Goal: Task Accomplishment & Management: Complete application form

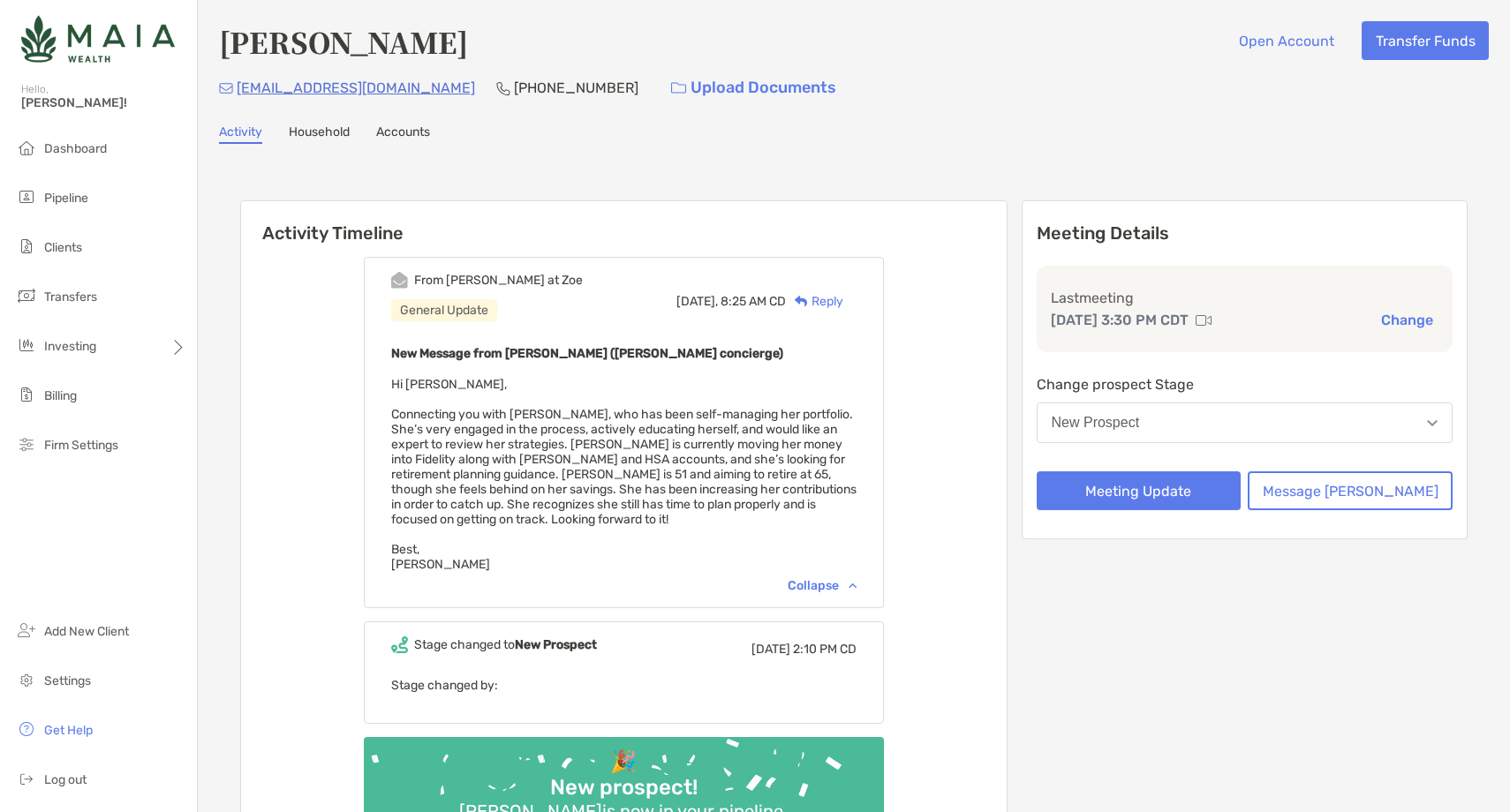
click at [1184, 492] on button "Meeting Update" at bounding box center [1139, 491] width 205 height 39
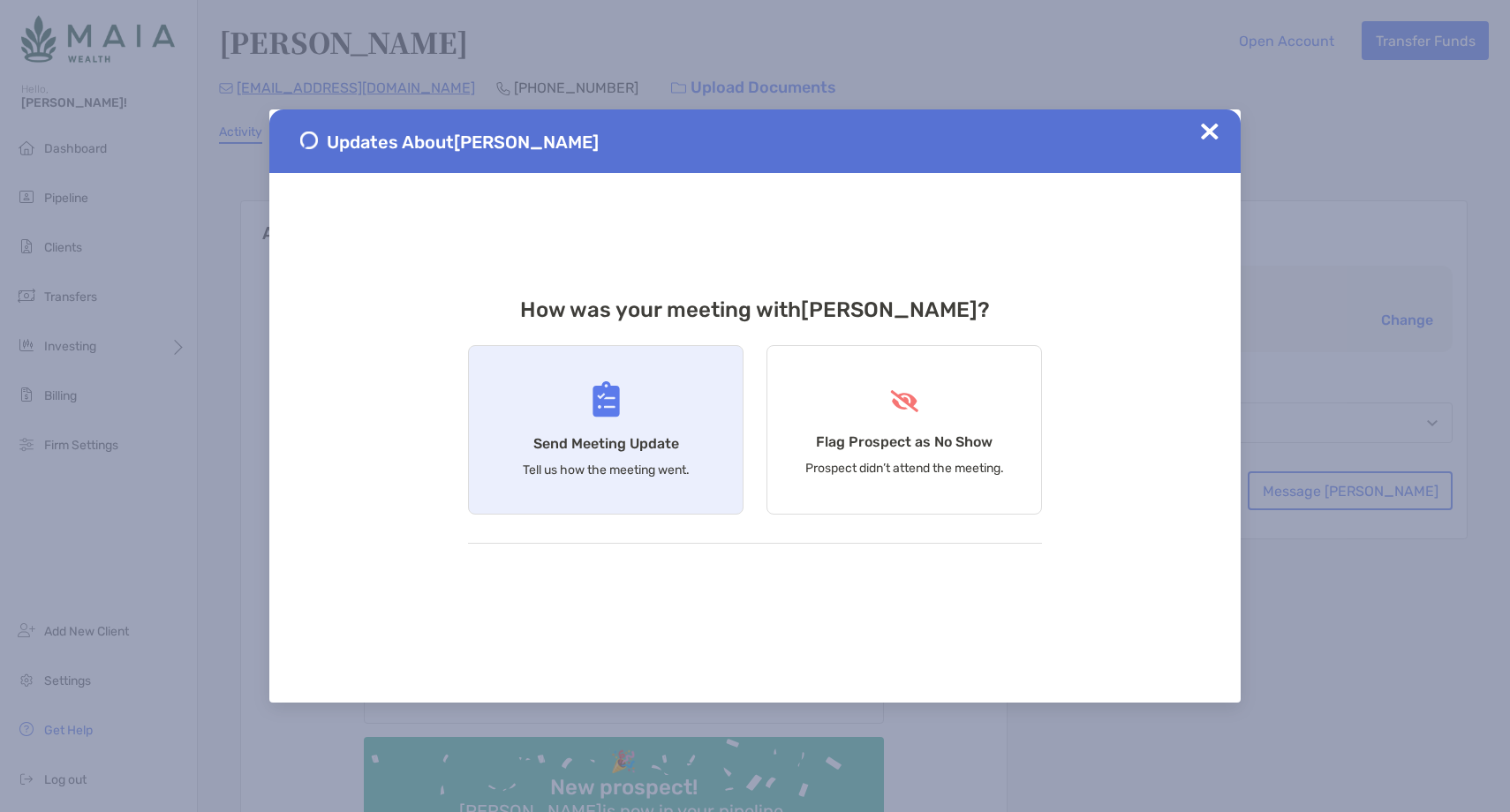
click at [663, 454] on div "Send Meeting Update Tell us how the meeting went." at bounding box center [605, 430] width 276 height 170
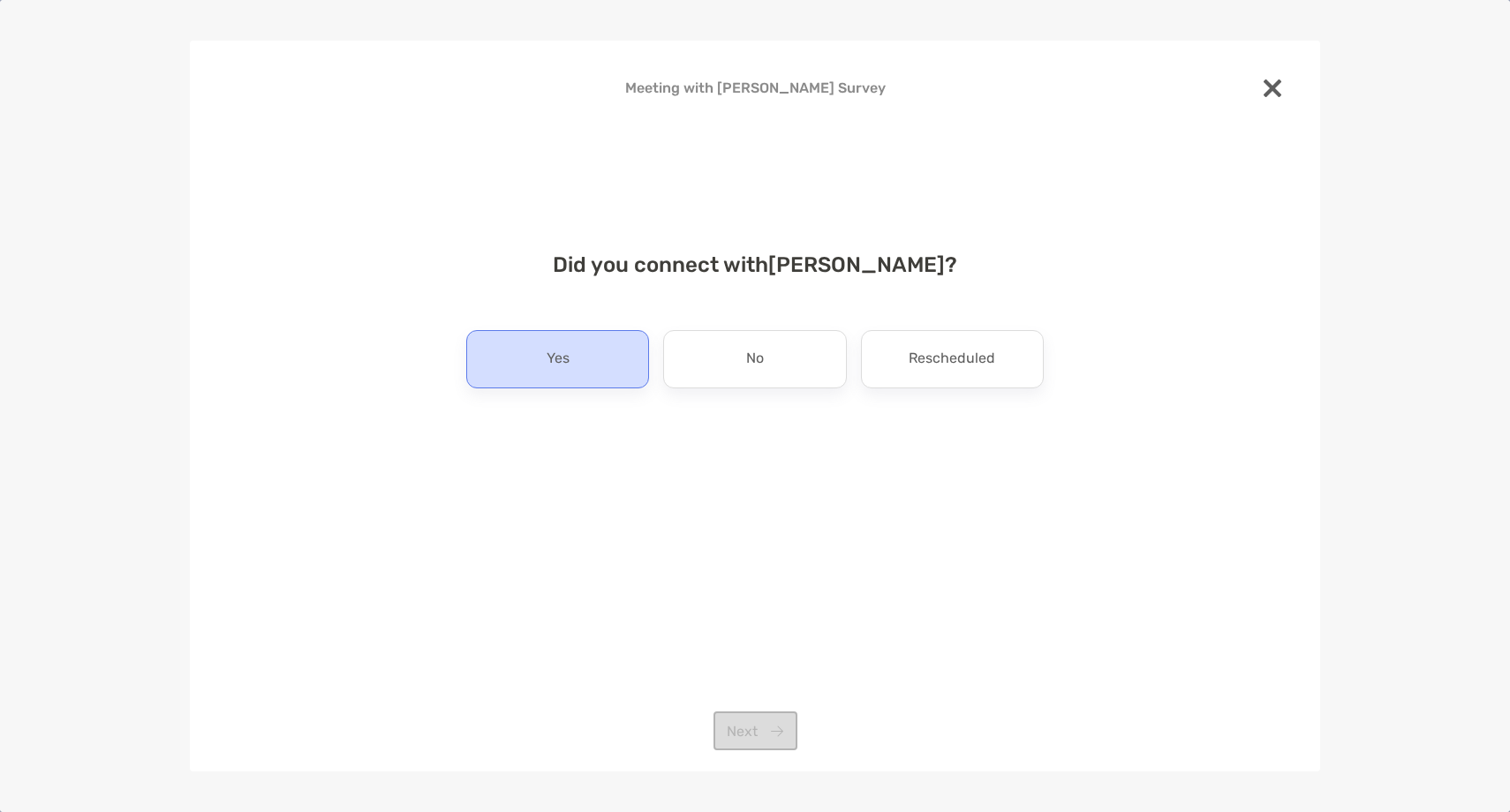
click at [551, 361] on p "Yes" at bounding box center [558, 359] width 23 height 28
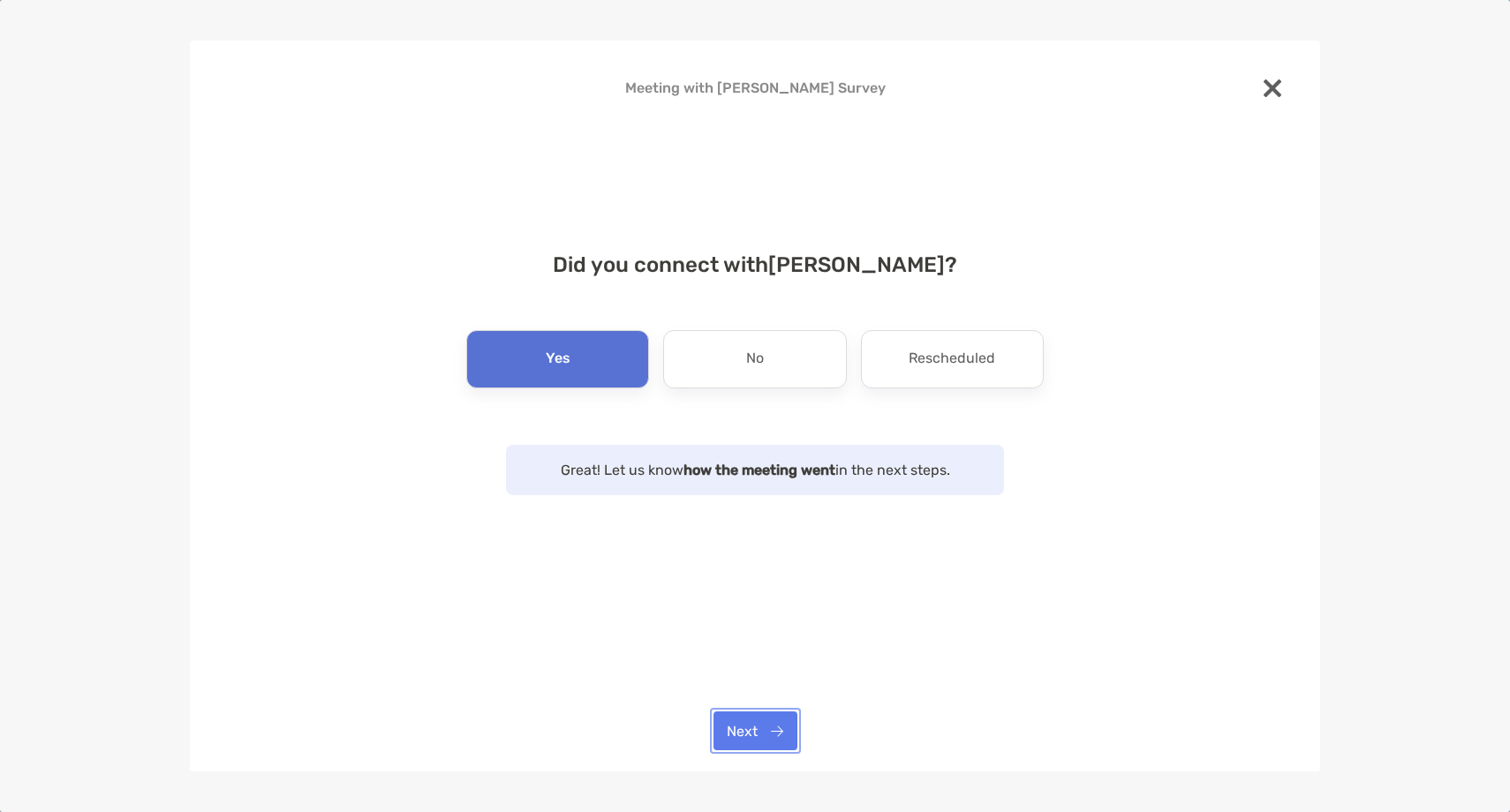
click at [744, 717] on button "Next" at bounding box center [755, 731] width 84 height 39
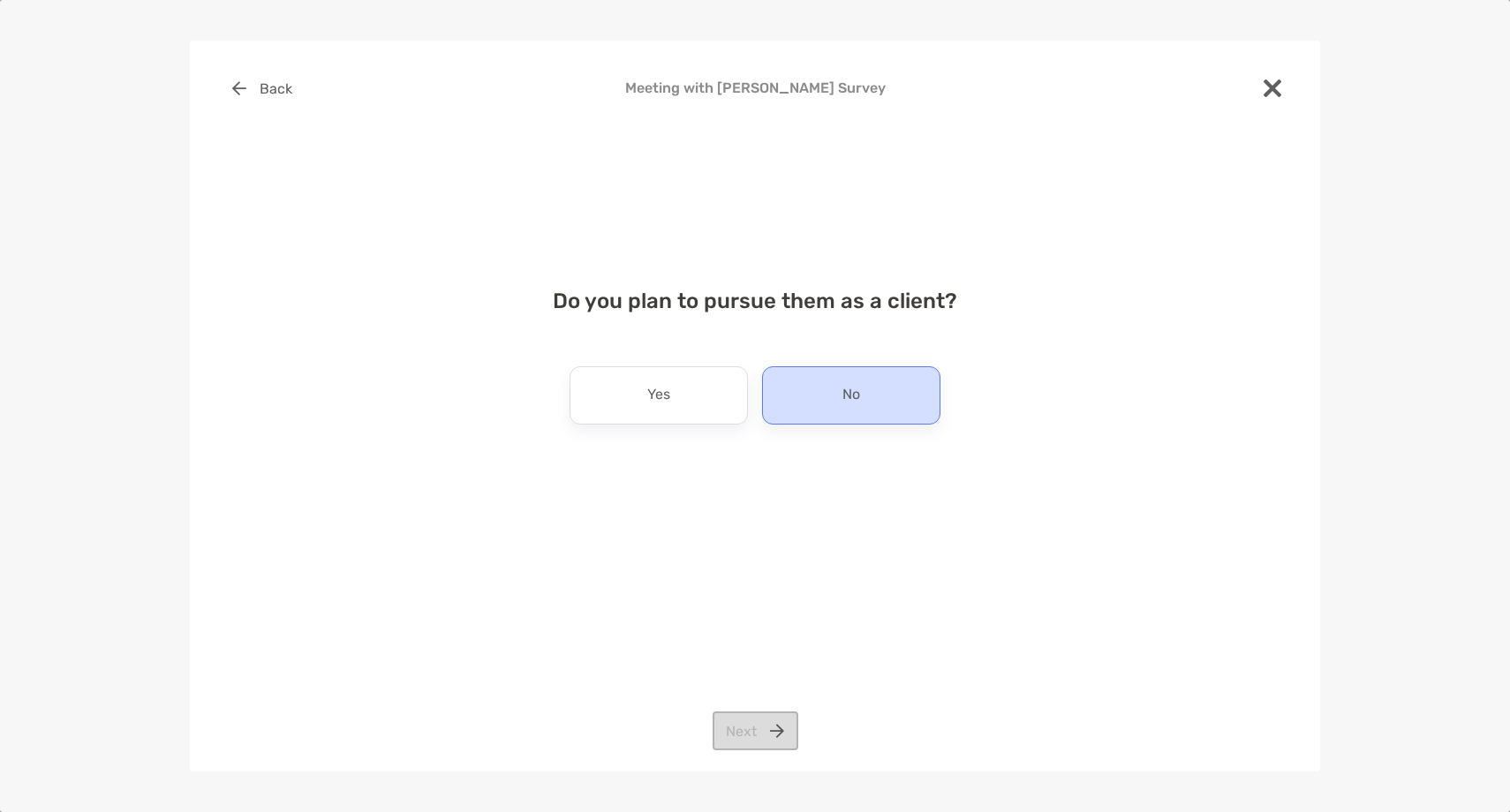
click at [824, 403] on div "No" at bounding box center [851, 395] width 178 height 58
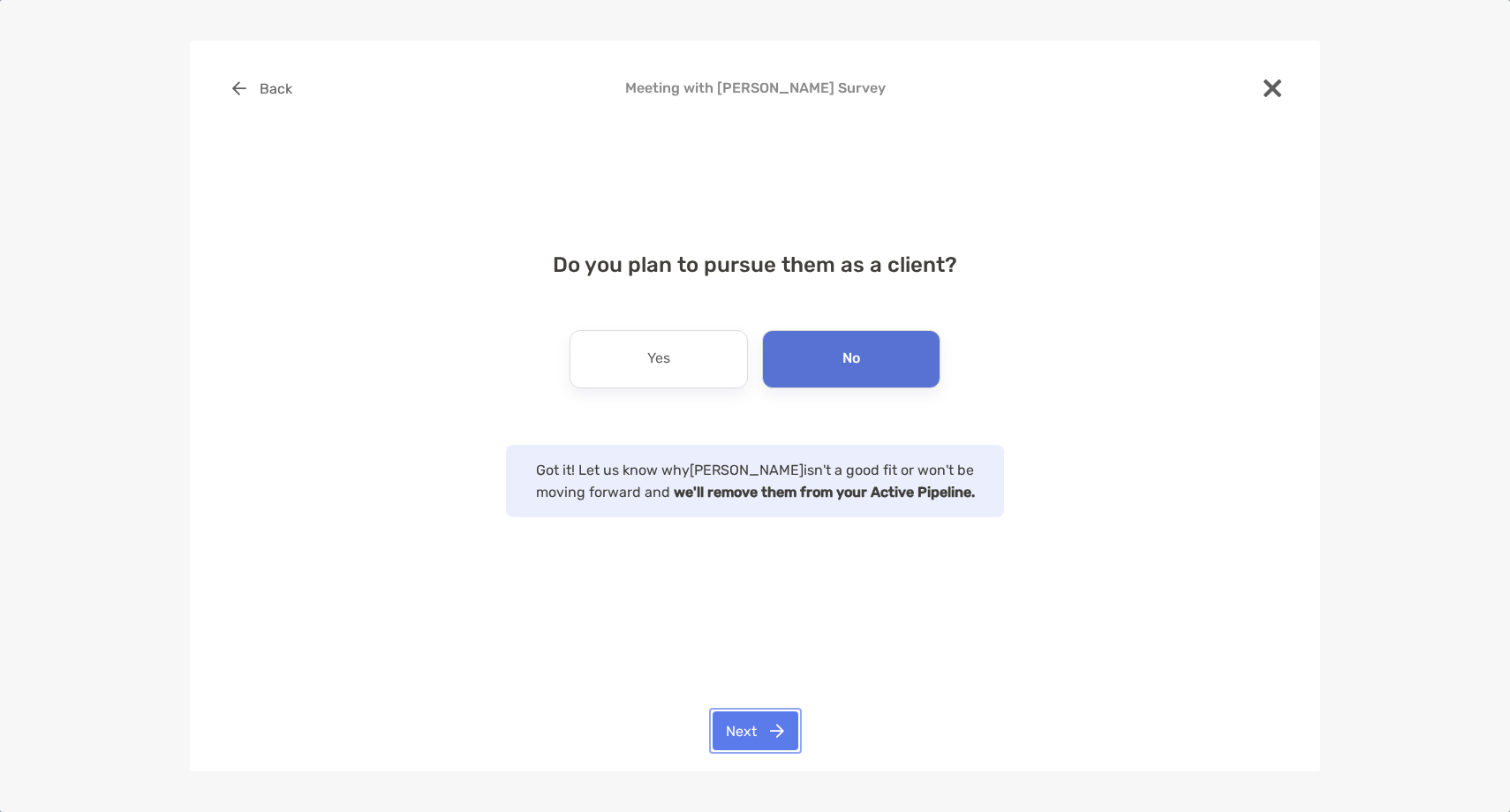
click at [775, 733] on button "Next" at bounding box center [755, 731] width 85 height 39
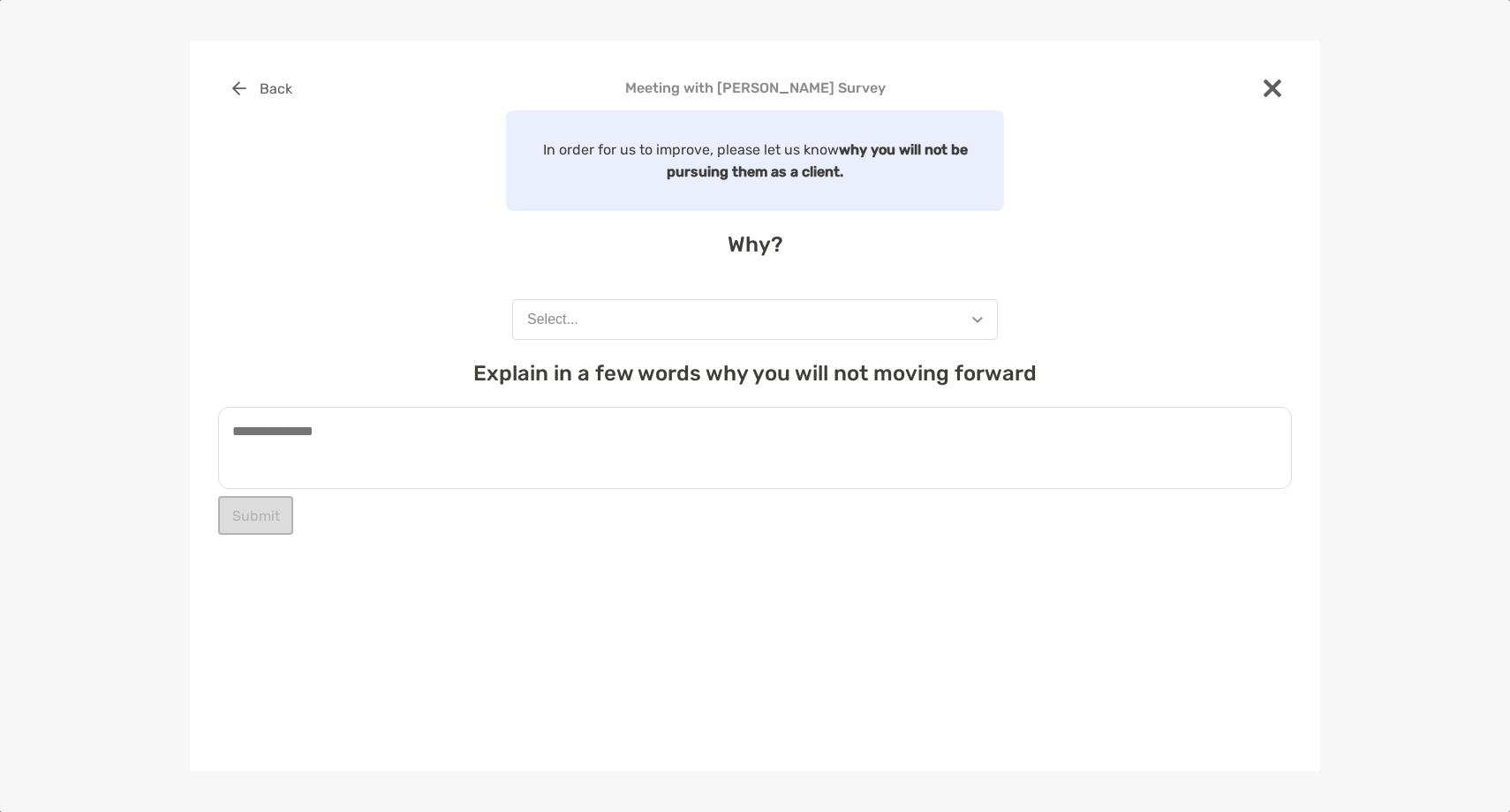
click at [628, 333] on button "Select..." at bounding box center [755, 320] width 485 height 41
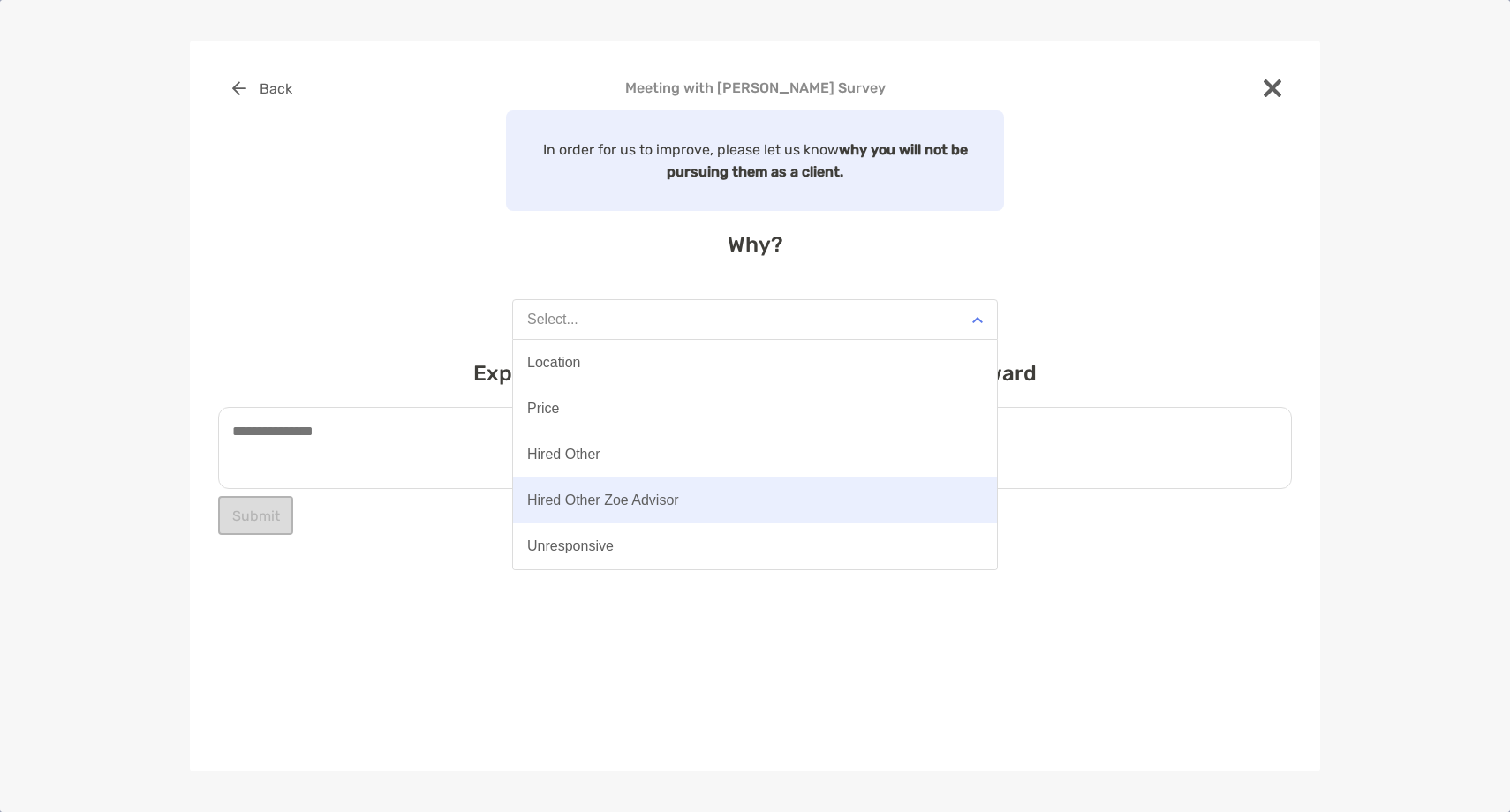
scroll to position [3, 0]
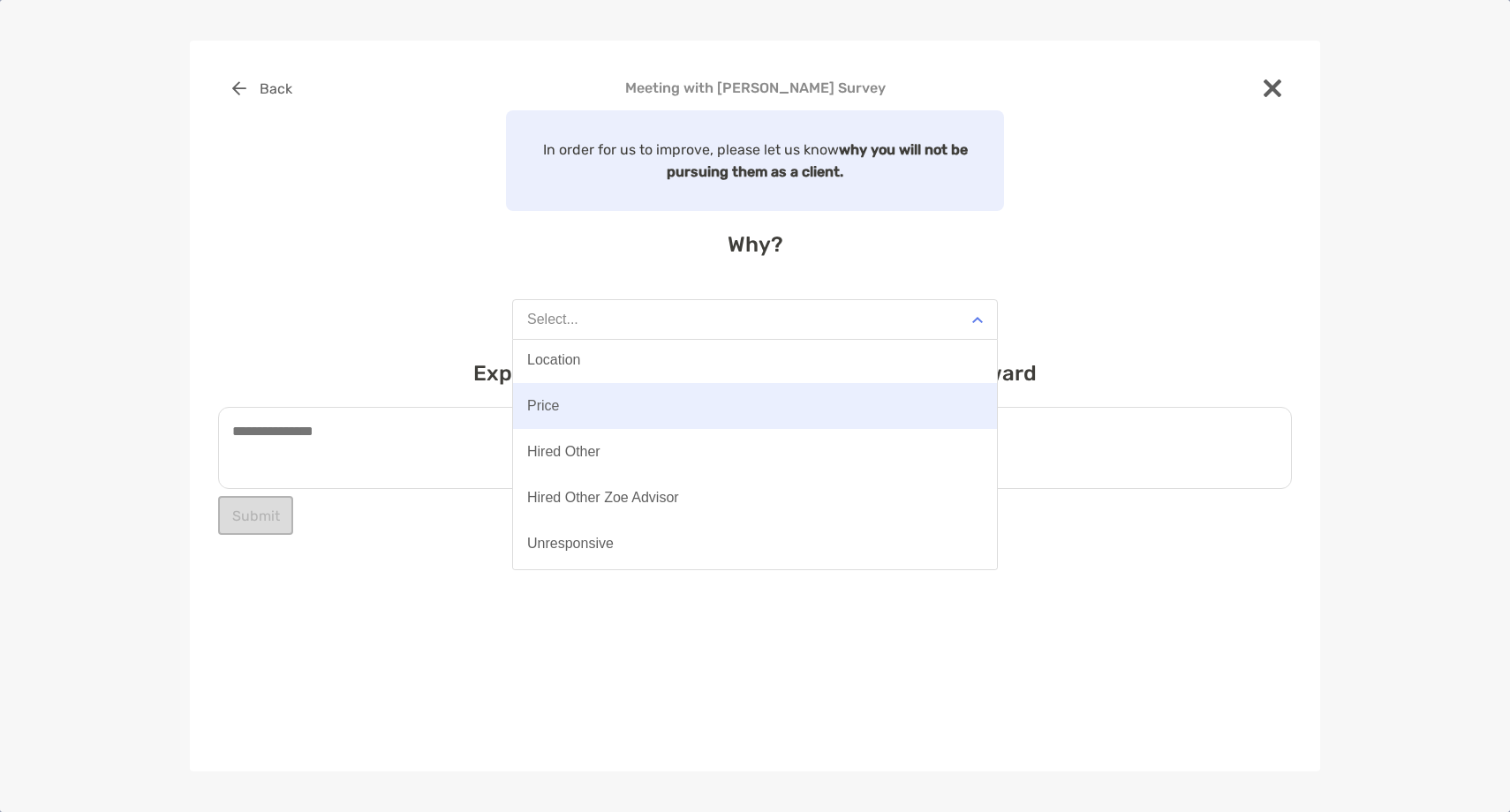
click at [581, 402] on button "Price" at bounding box center [755, 406] width 484 height 45
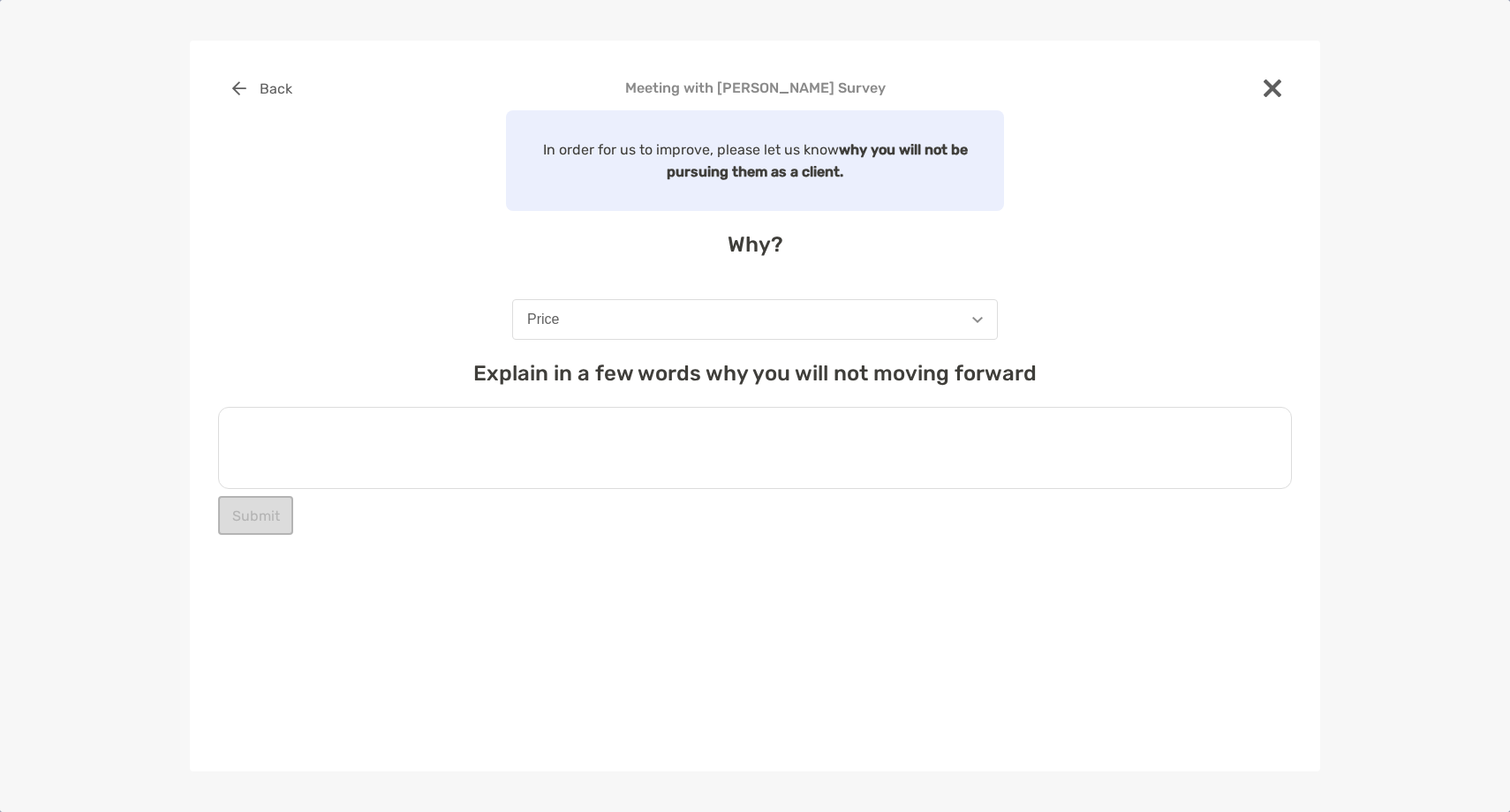
click at [505, 452] on textarea at bounding box center [755, 448] width 1074 height 82
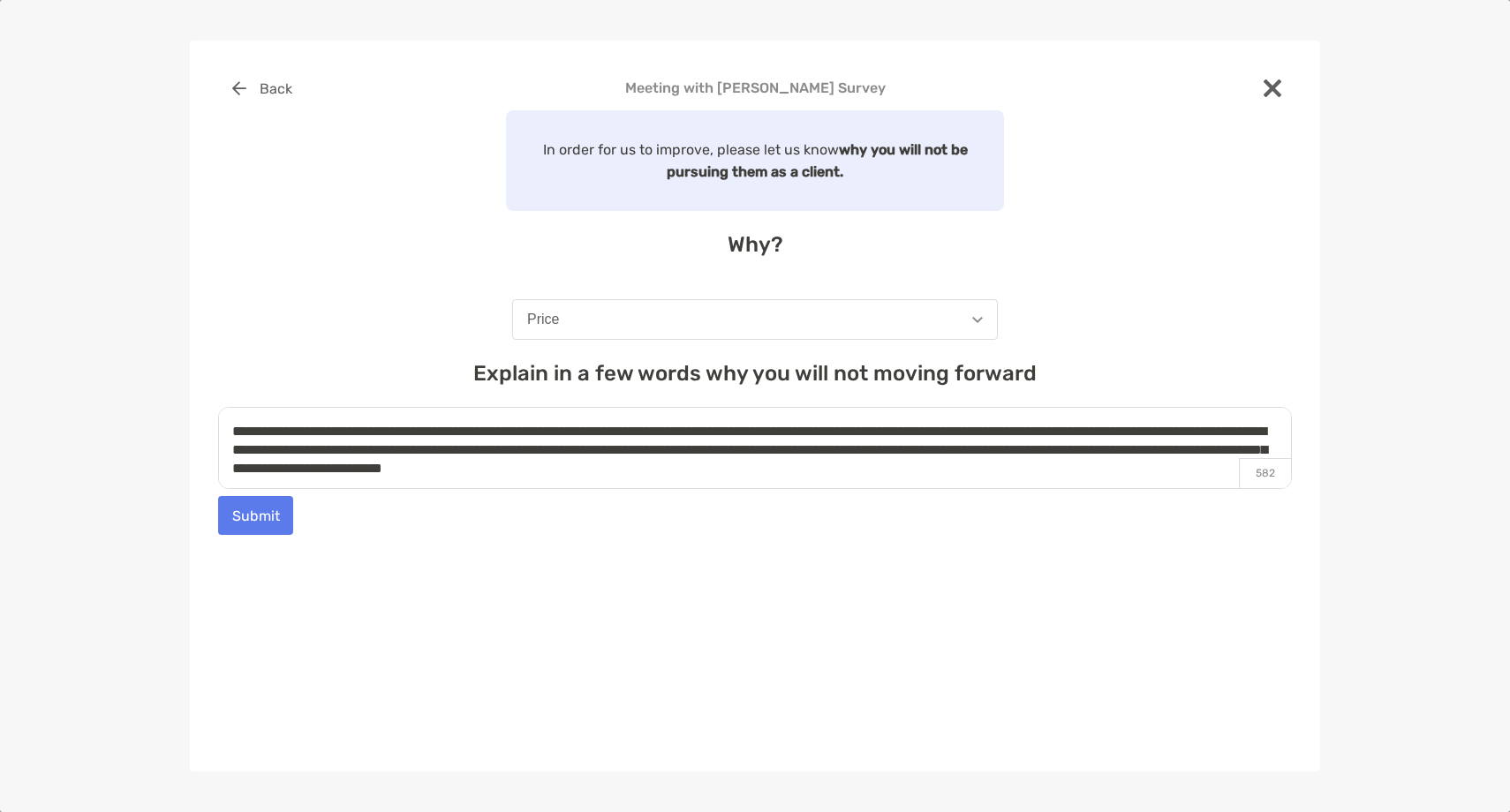
type textarea "**********"
click at [272, 520] on button "Submit" at bounding box center [255, 516] width 75 height 39
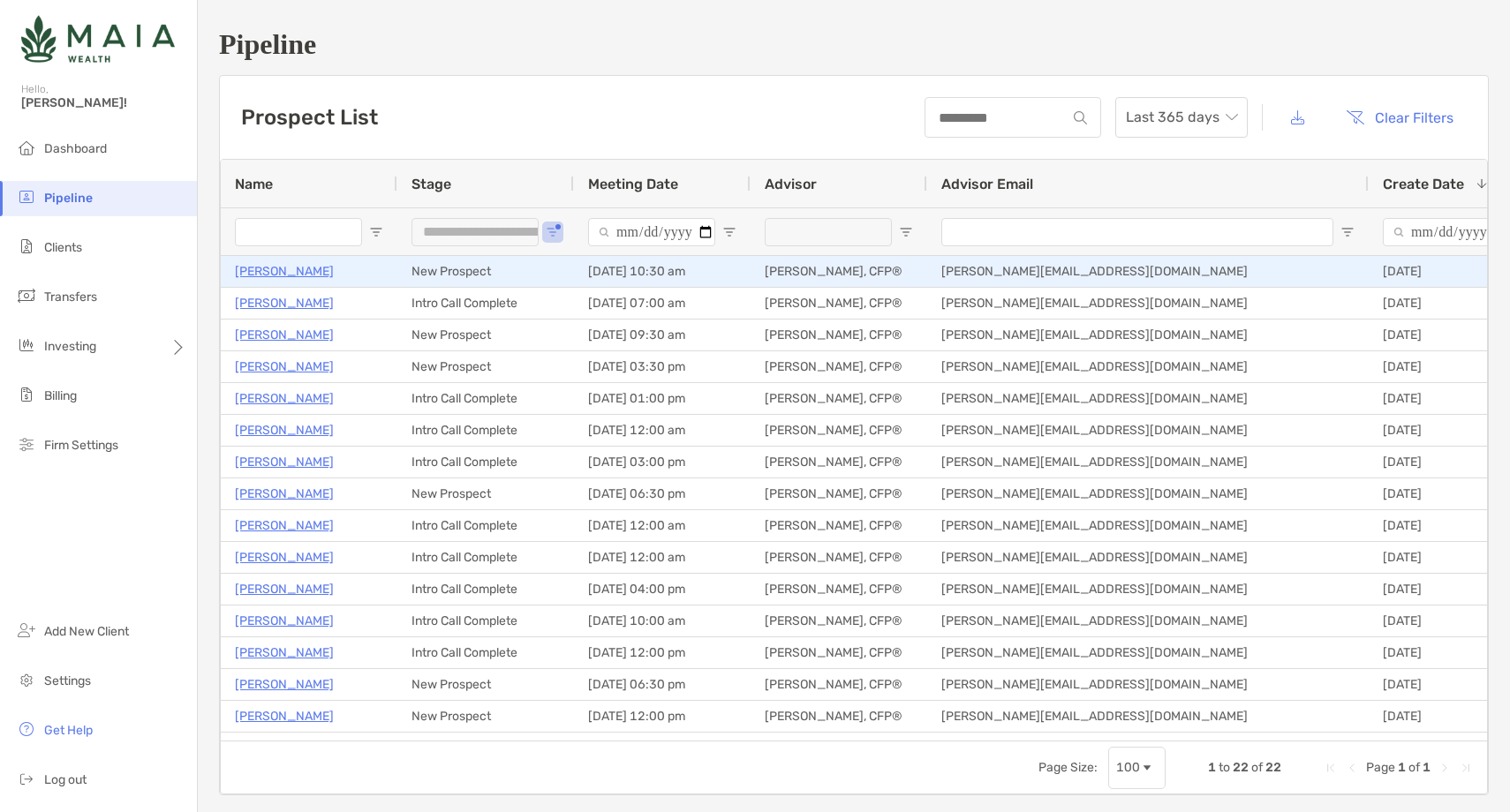
click at [275, 272] on p "Erika Graziani" at bounding box center [284, 272] width 99 height 22
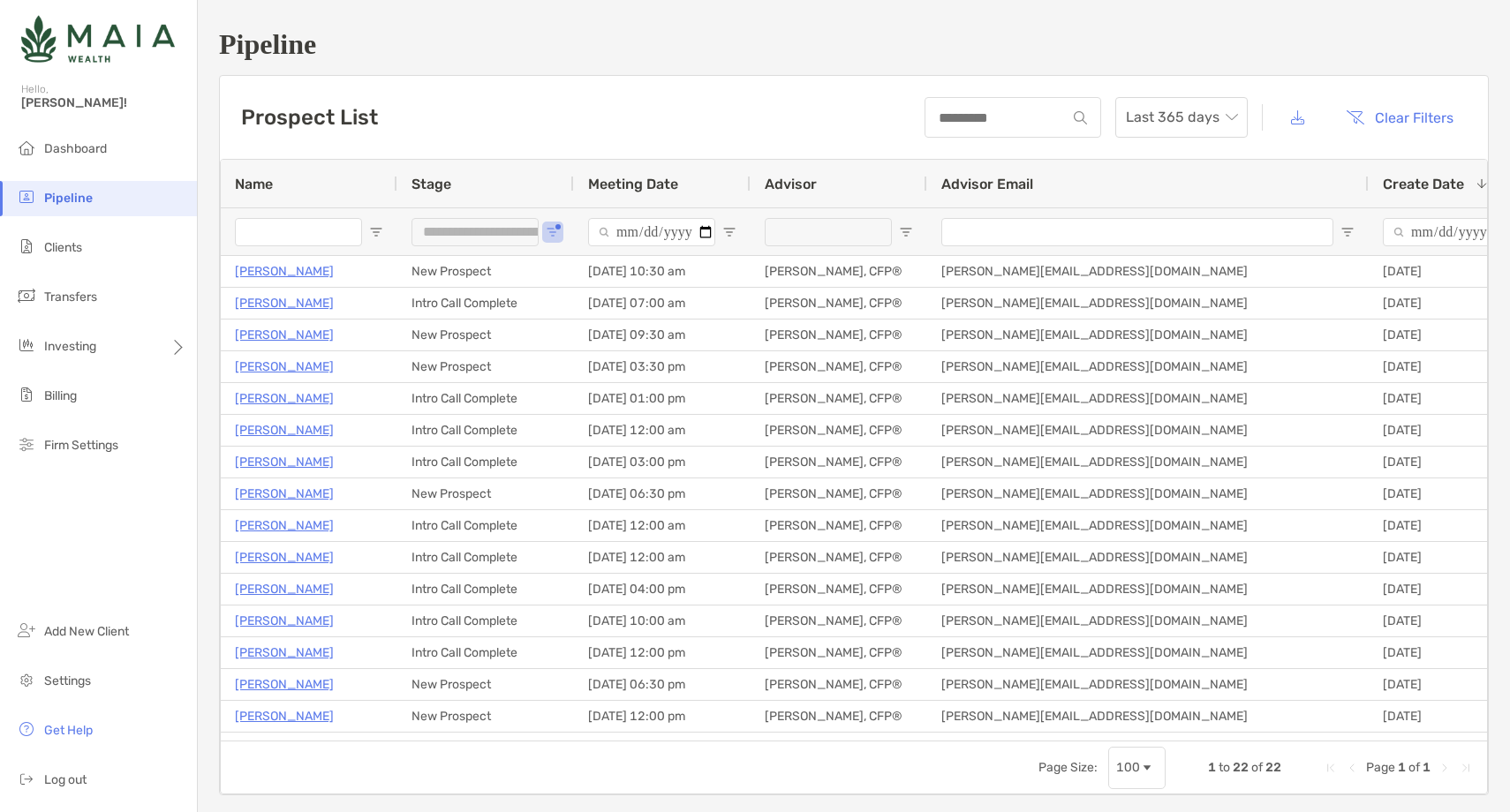
click at [132, 197] on li "Pipeline" at bounding box center [98, 199] width 197 height 35
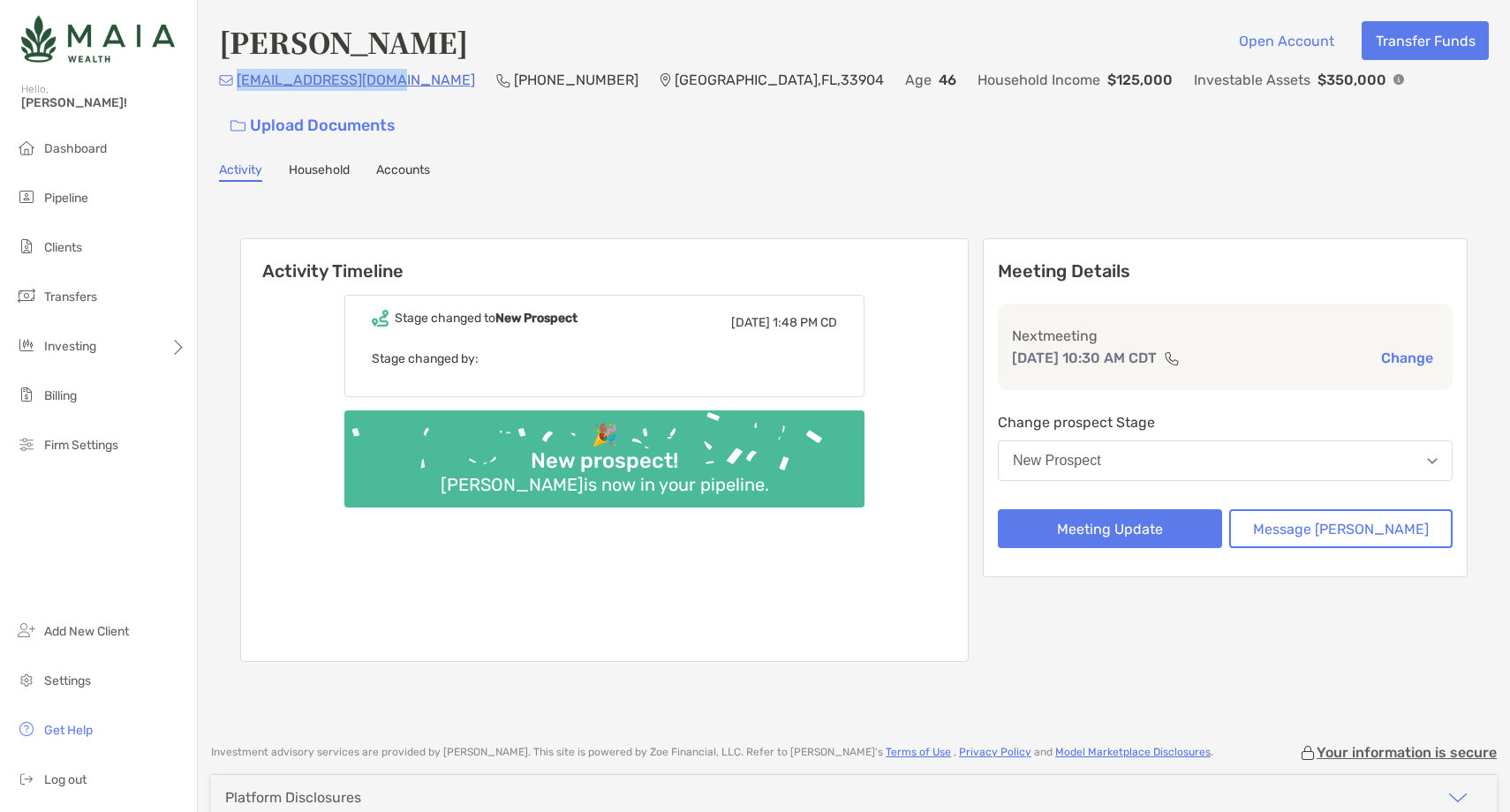
drag, startPoint x: 389, startPoint y: 85, endPoint x: 237, endPoint y: 94, distance: 152.3
click at [237, 94] on div "grazianie9@gmail.com (330) 221-7025 Cape Coral , FL , 33904 Age 46 Household In…" at bounding box center [854, 107] width 1270 height 76
copy p "[EMAIL_ADDRESS][DOMAIN_NAME]"
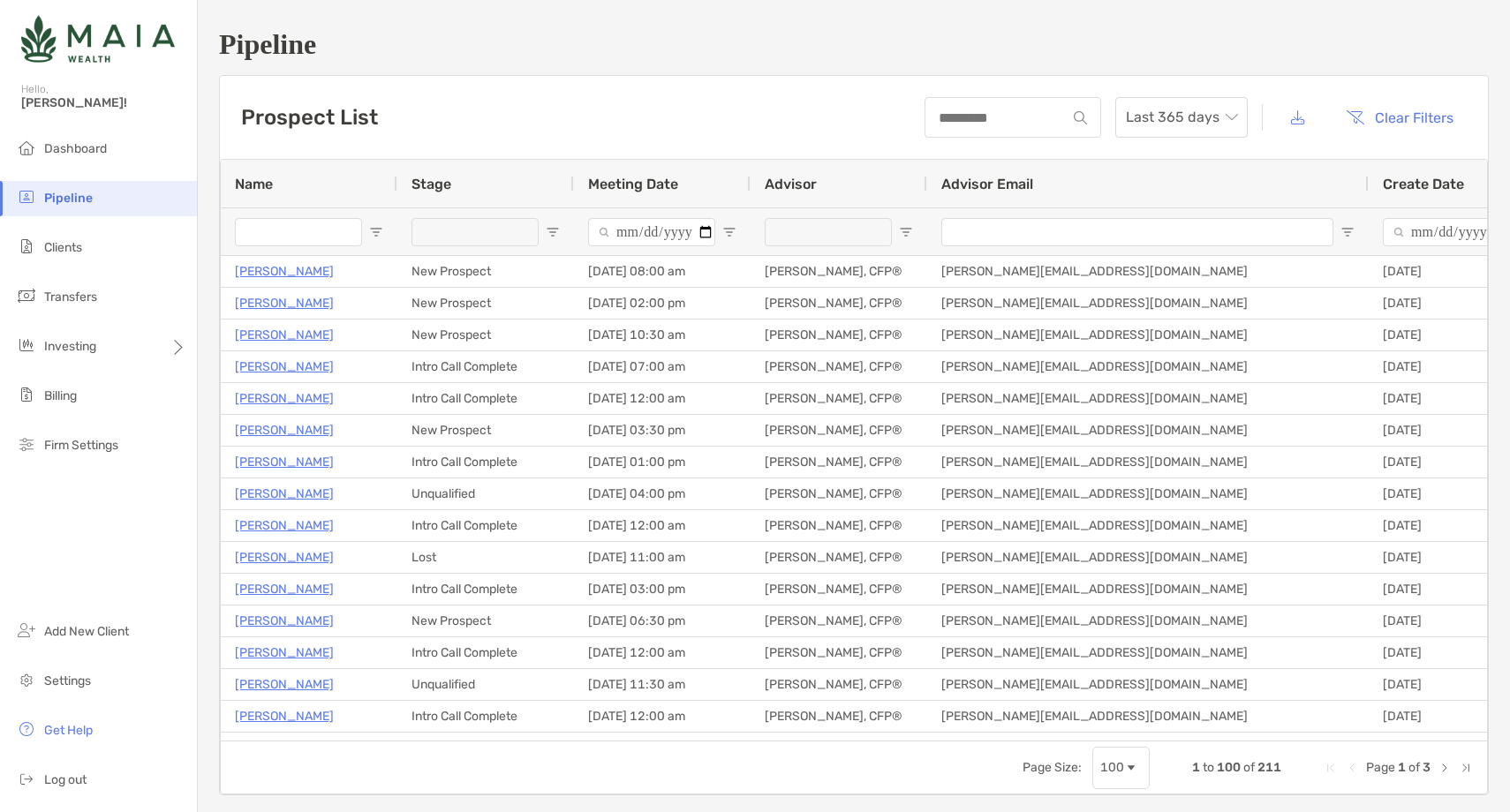
type input "**********"
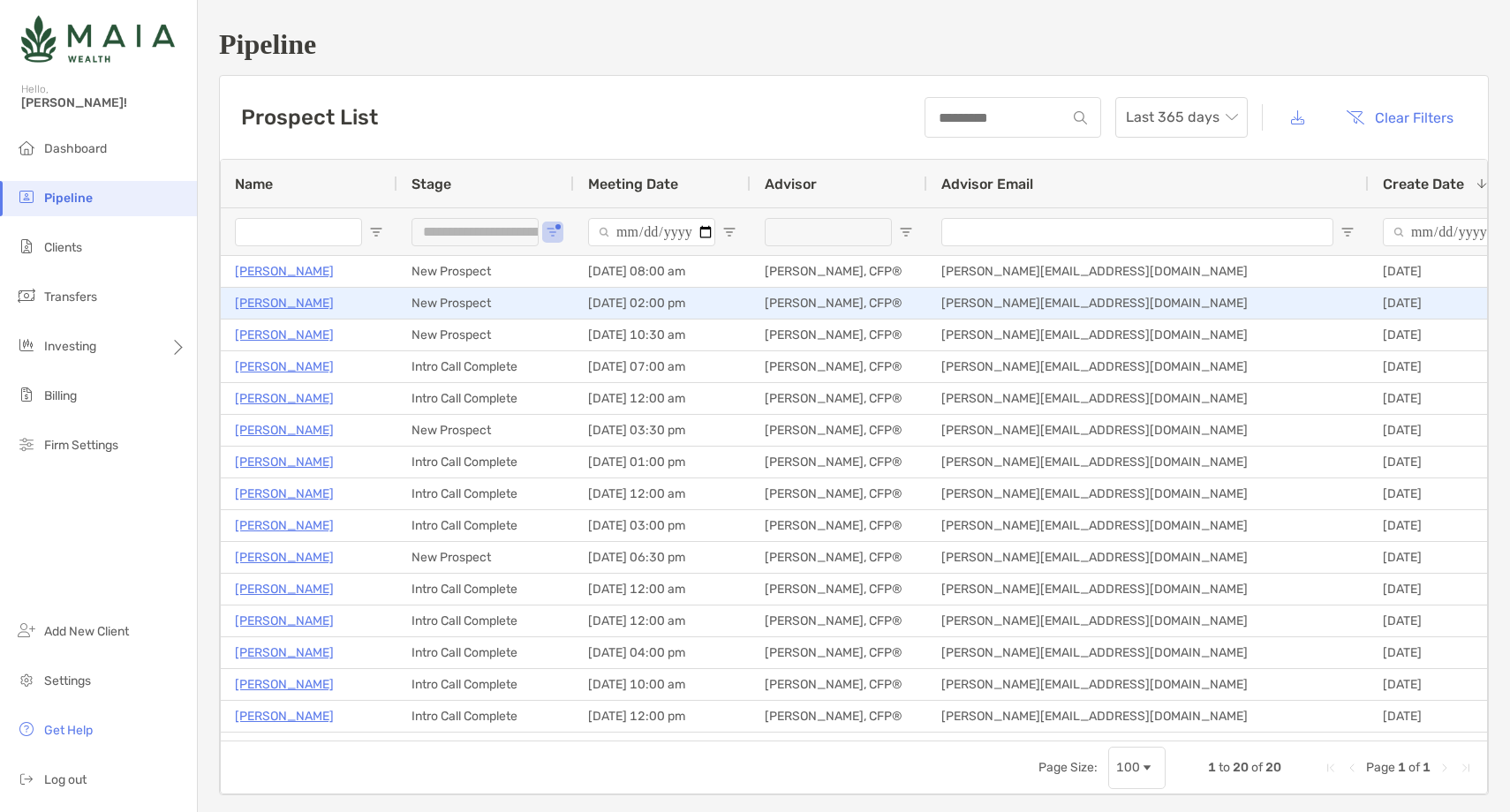
click at [304, 300] on p "[PERSON_NAME]" at bounding box center [284, 303] width 99 height 22
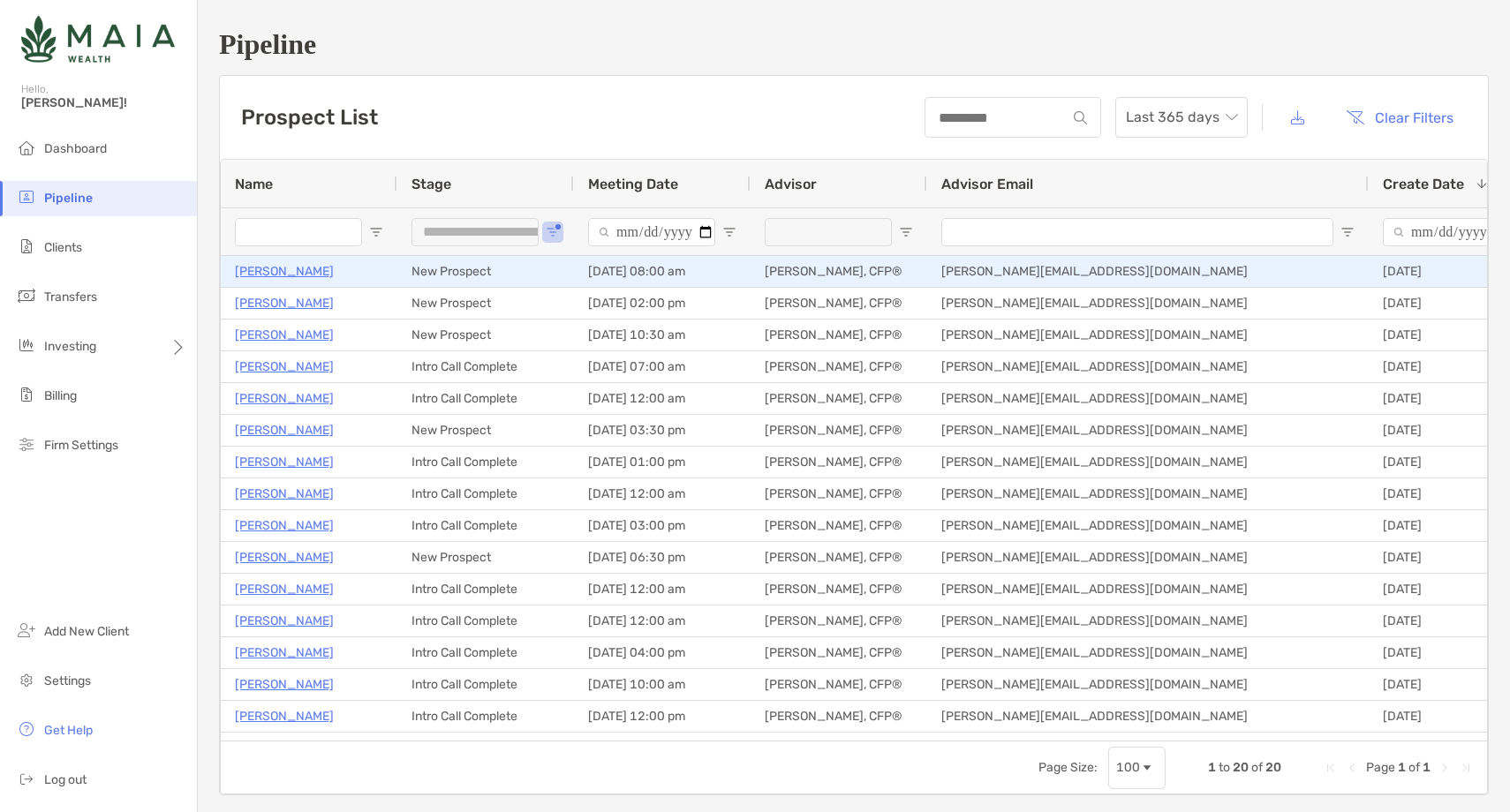
click at [298, 269] on p "[PERSON_NAME]" at bounding box center [284, 272] width 99 height 22
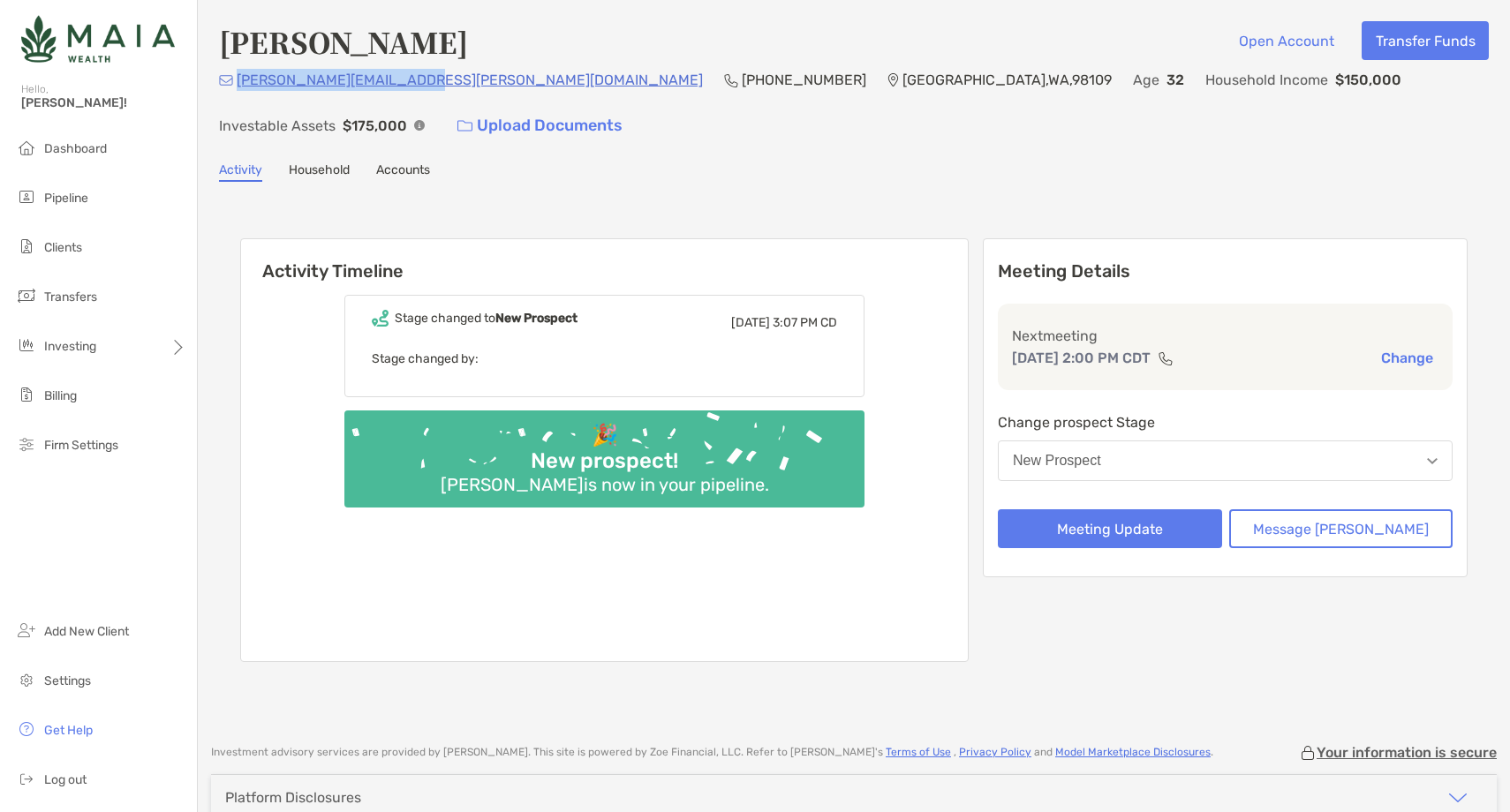
drag, startPoint x: 416, startPoint y: 90, endPoint x: 238, endPoint y: 92, distance: 178.0
click at [238, 92] on div "sanchita.ubale@gmail.com (917) 283-1854 Seattle , WA , 98109 Age 32 Household I…" at bounding box center [854, 107] width 1270 height 76
copy p "sanchita.ubale@gmail.com"
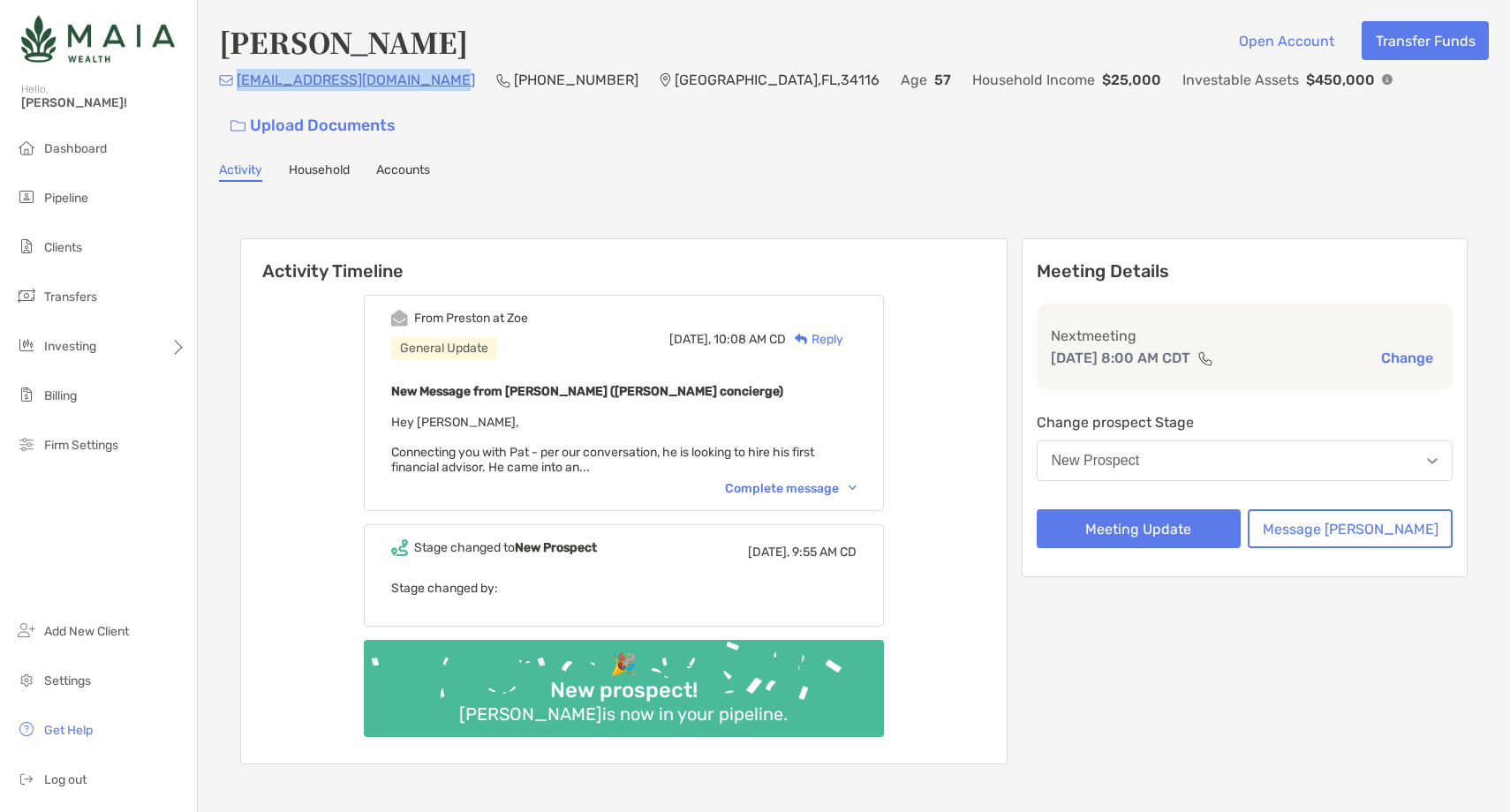
drag, startPoint x: 443, startPoint y: 88, endPoint x: 237, endPoint y: 94, distance: 206.1
click at [237, 94] on div "parickprendergast@gmail.com (239) 200-1957 Naples , FL , 34116 Age 57 Household…" at bounding box center [854, 107] width 1270 height 76
copy p "parickprendergast@gmail.com"
